Goal: Communication & Community: Answer question/provide support

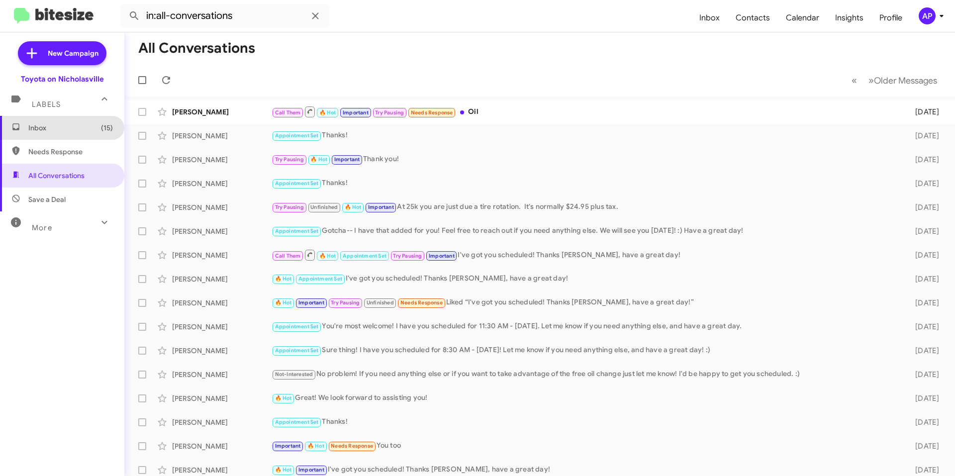
click at [64, 122] on span "Inbox (15)" at bounding box center [62, 128] width 124 height 24
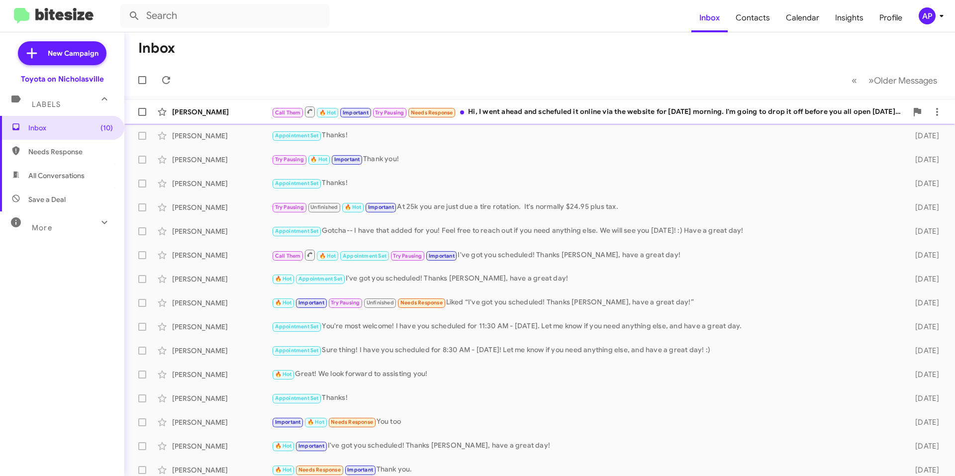
click at [589, 117] on div "Call Them 🔥 Hot Important Try Pausing Needs Response Hi, I went ahead and schef…" at bounding box center [590, 111] width 636 height 12
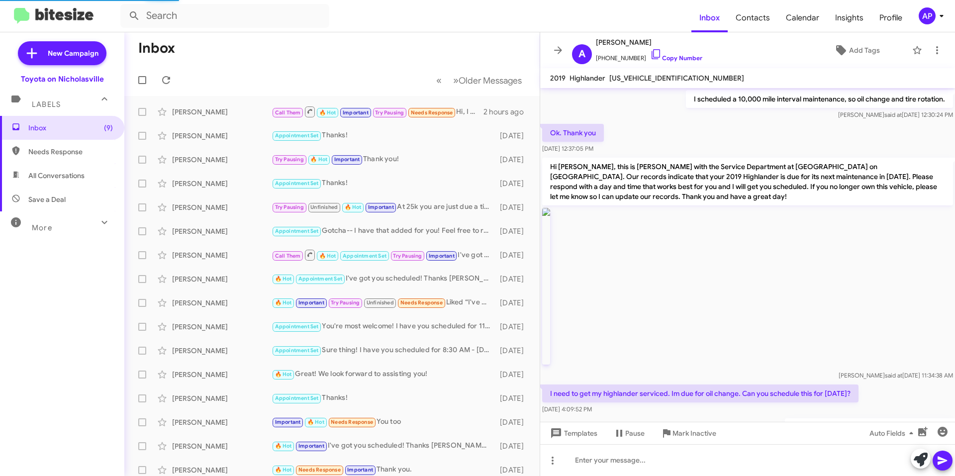
scroll to position [1044, 0]
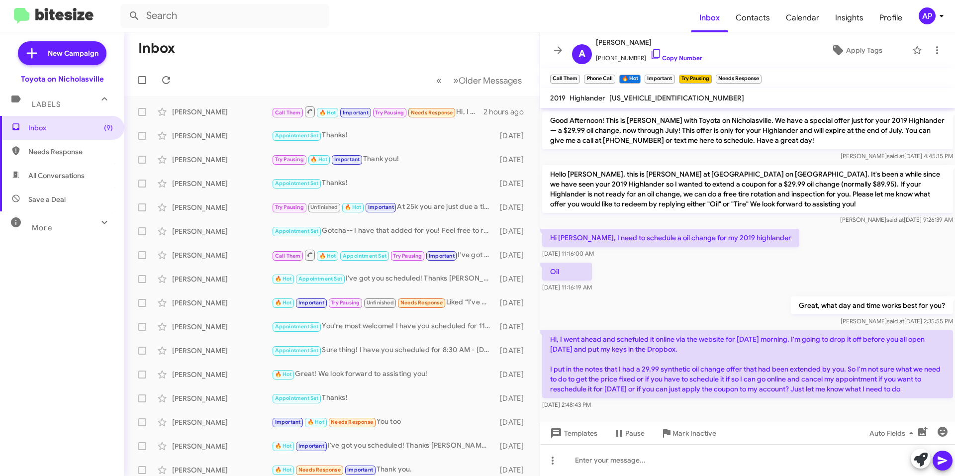
click at [657, 94] on span "[US_VEHICLE_IDENTIFICATION_NUMBER]" at bounding box center [676, 97] width 135 height 9
copy span "[US_VEHICLE_IDENTIFICATION_NUMBER]"
click at [715, 471] on div at bounding box center [747, 460] width 415 height 32
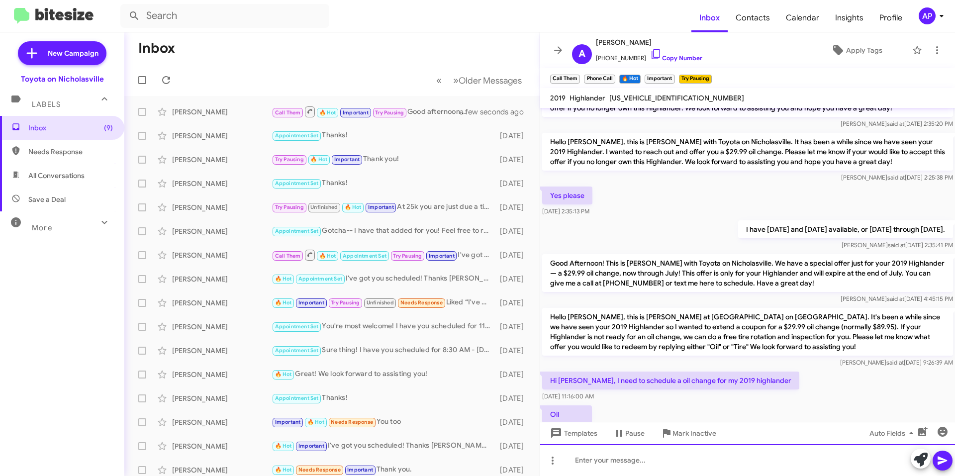
scroll to position [3860, 0]
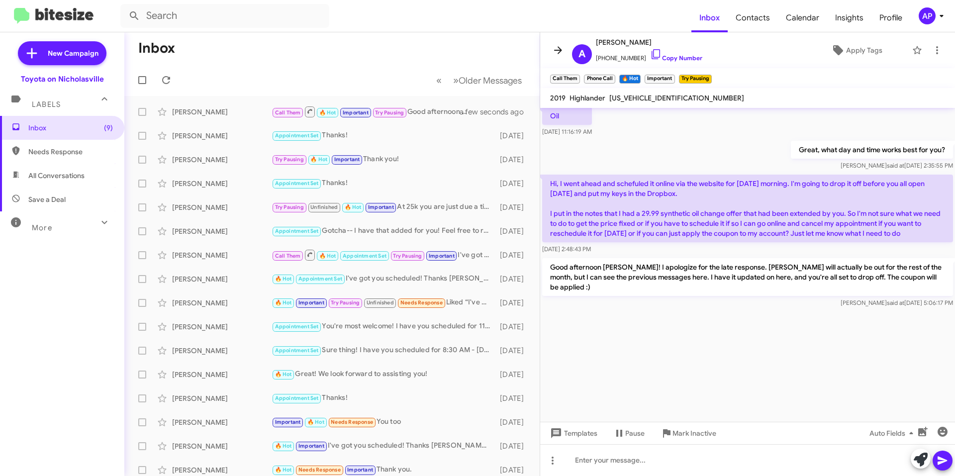
click at [556, 47] on icon at bounding box center [558, 50] width 12 height 12
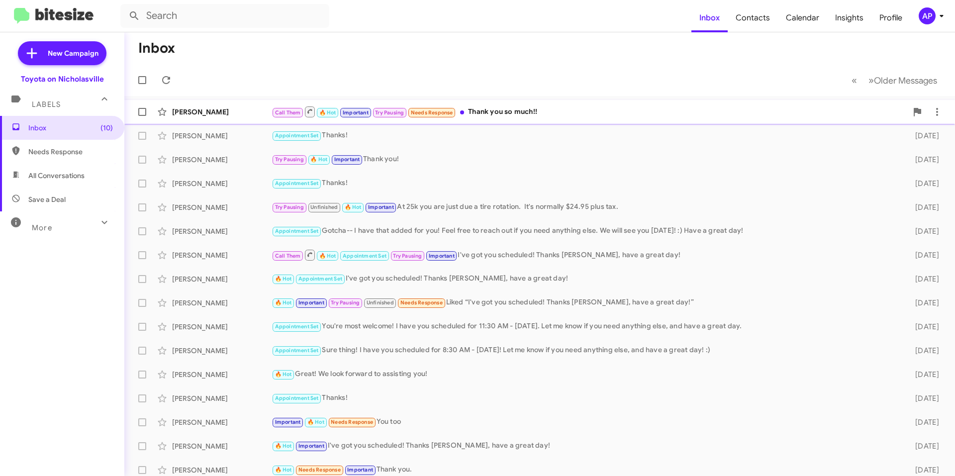
click at [591, 109] on div "Call Them 🔥 Hot Important Try Pausing Needs Response Thank you so much!!" at bounding box center [590, 111] width 636 height 12
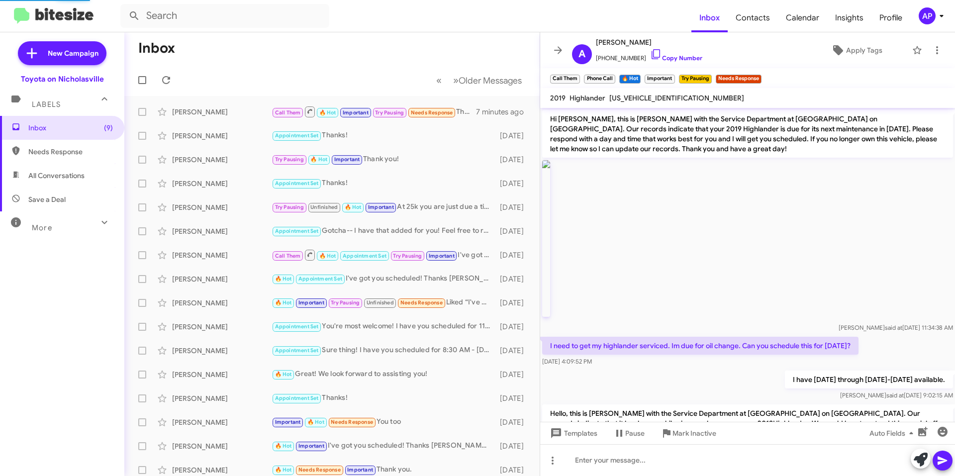
scroll to position [1054, 0]
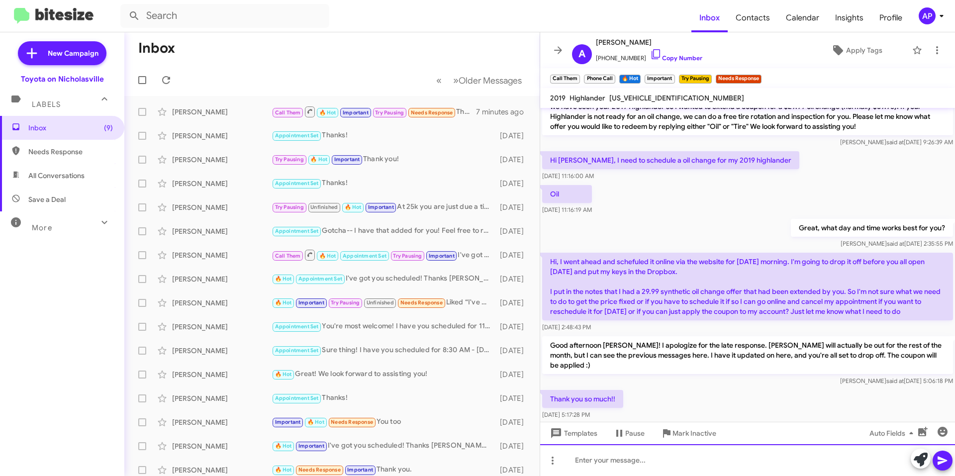
click at [628, 456] on div at bounding box center [747, 460] width 415 height 32
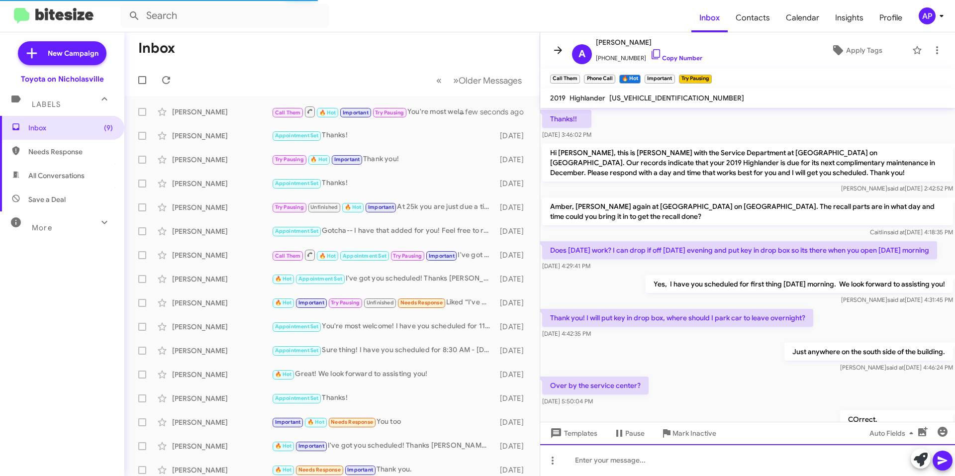
scroll to position [50, 0]
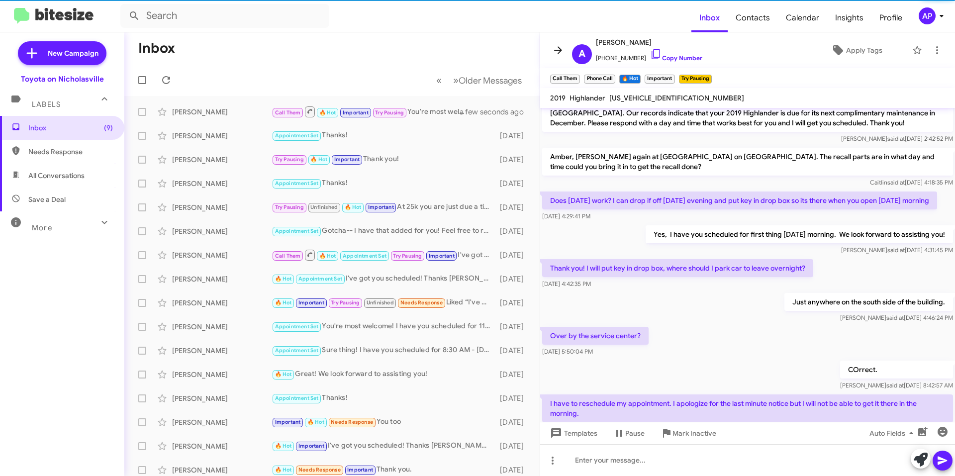
click at [551, 53] on span at bounding box center [558, 50] width 20 height 12
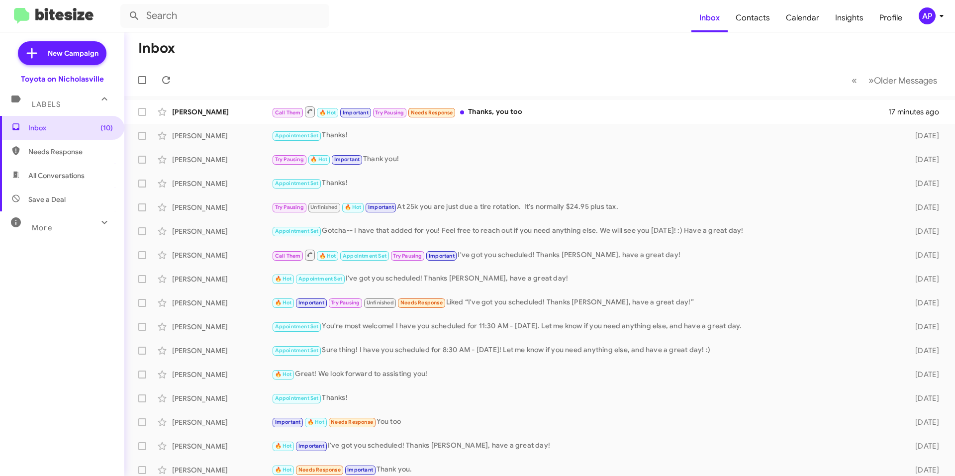
click at [523, 30] on mat-toolbar "Inbox Contacts Calendar Insights Profile AP" at bounding box center [477, 16] width 955 height 32
click at [562, 108] on div "Call Them 🔥 Hot Important Try Pausing Needs Response Thanks, you too" at bounding box center [590, 111] width 636 height 12
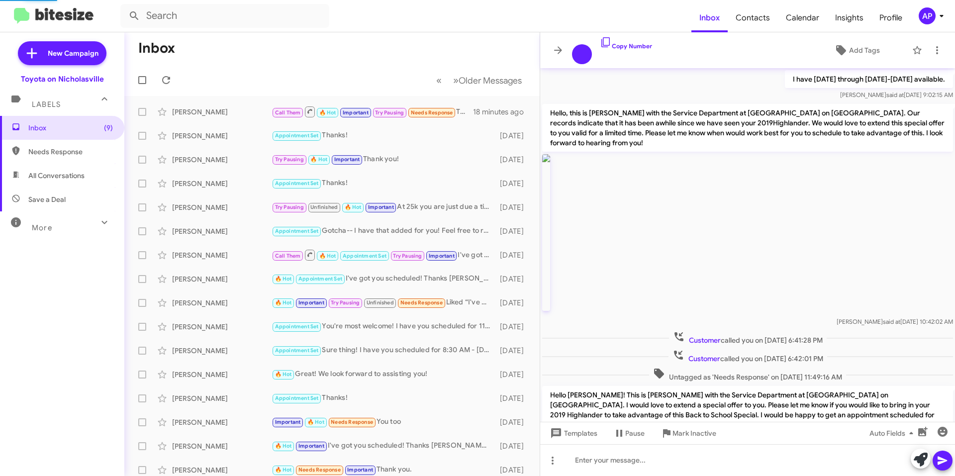
scroll to position [841, 0]
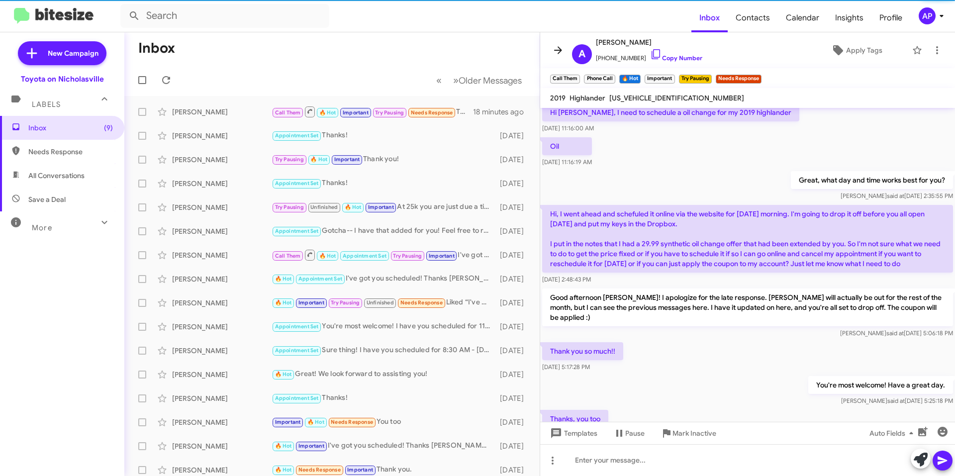
click at [562, 54] on icon at bounding box center [558, 50] width 12 height 12
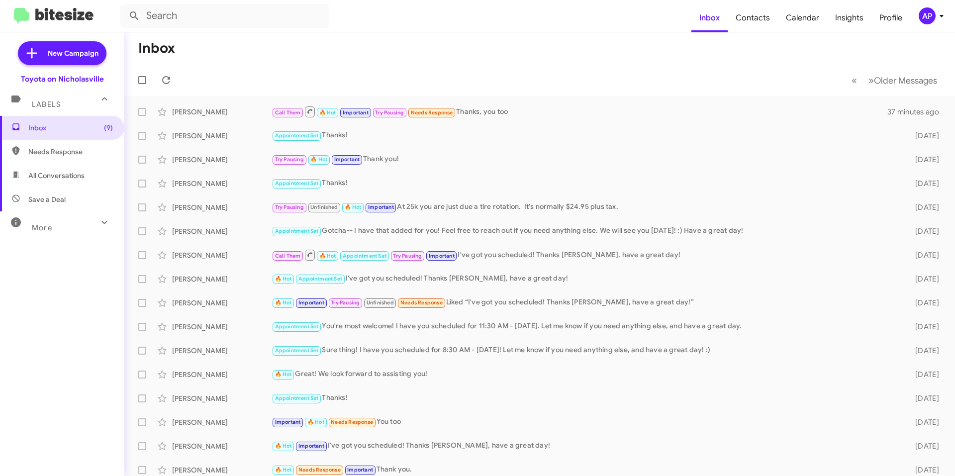
drag, startPoint x: 526, startPoint y: 27, endPoint x: 526, endPoint y: 1, distance: 25.9
click at [528, 26] on form at bounding box center [405, 16] width 571 height 24
